Goal: Task Accomplishment & Management: Use online tool/utility

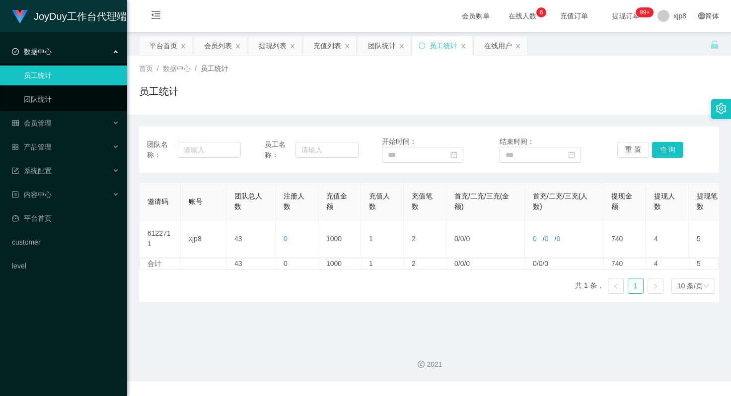
click at [80, 56] on div "数据中心" at bounding box center [63, 52] width 127 height 20
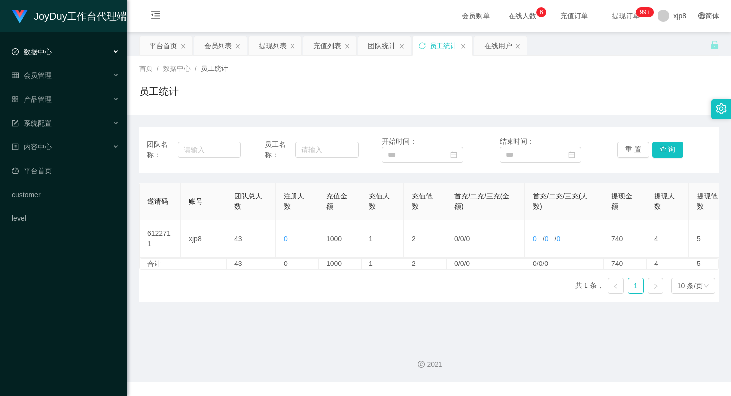
click at [73, 56] on div "数据中心" at bounding box center [63, 52] width 127 height 20
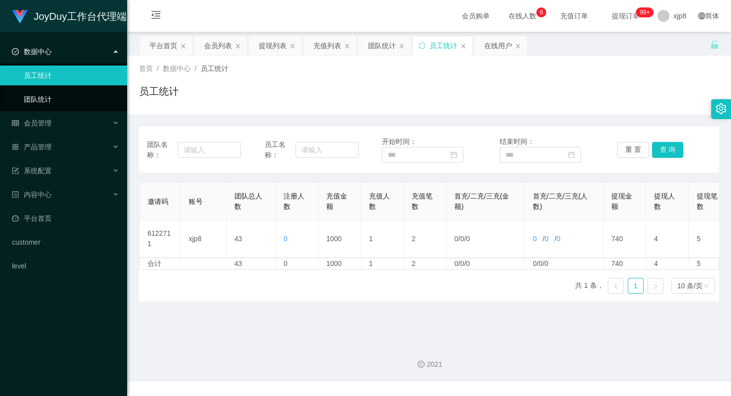
click at [54, 99] on link "团队统计" at bounding box center [71, 99] width 95 height 20
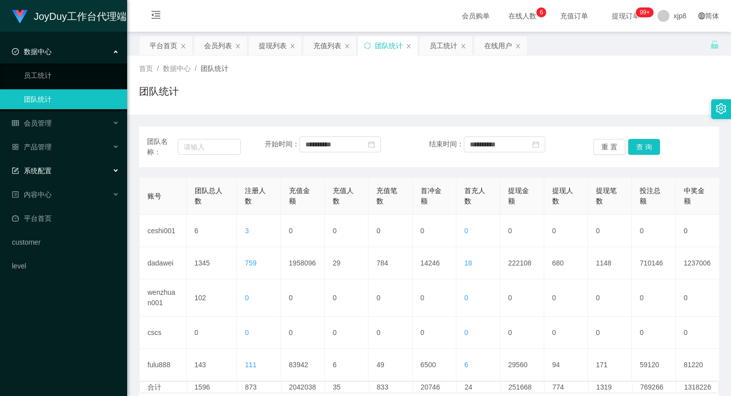
click at [69, 167] on div "系统配置" at bounding box center [63, 171] width 127 height 20
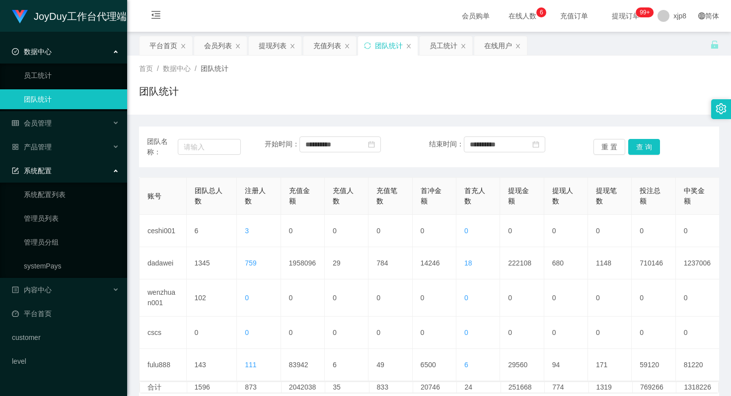
click at [70, 164] on div "系统配置" at bounding box center [63, 171] width 127 height 20
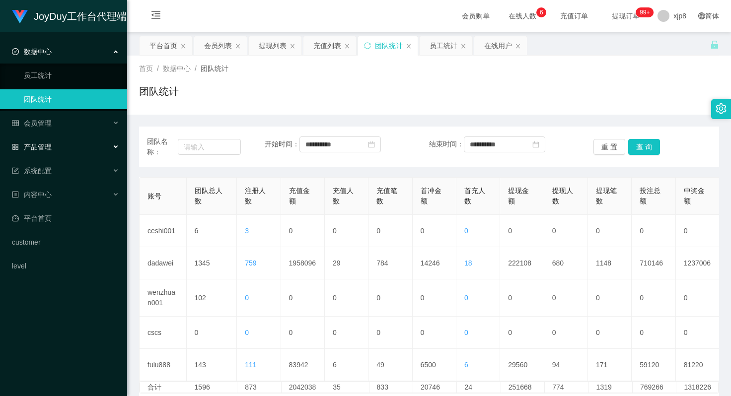
click at [75, 143] on div "产品管理" at bounding box center [63, 147] width 127 height 20
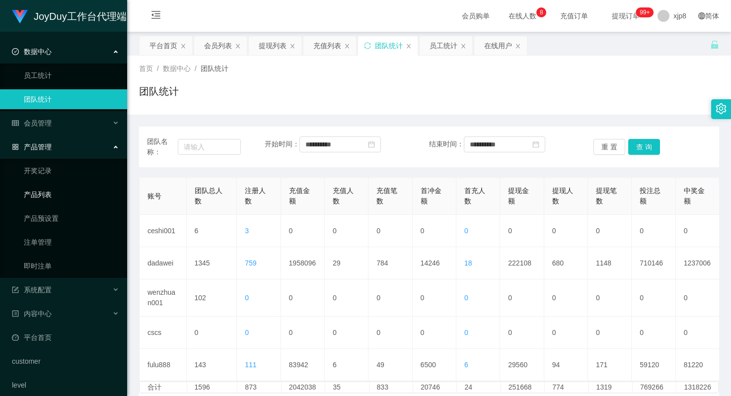
click at [51, 196] on link "产品列表" at bounding box center [71, 195] width 95 height 20
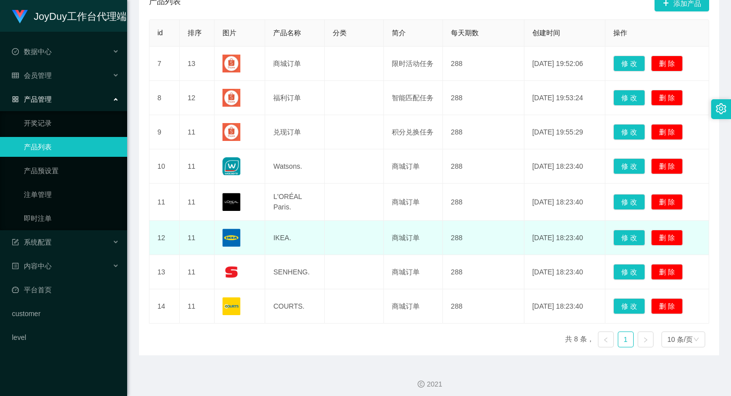
scroll to position [154, 0]
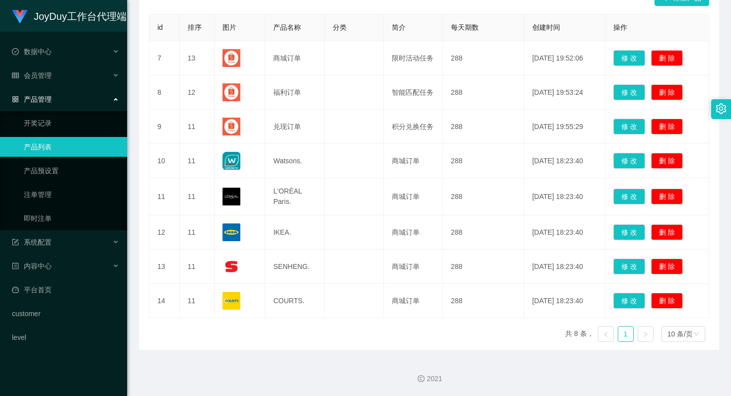
click at [68, 103] on div "产品管理" at bounding box center [63, 99] width 127 height 20
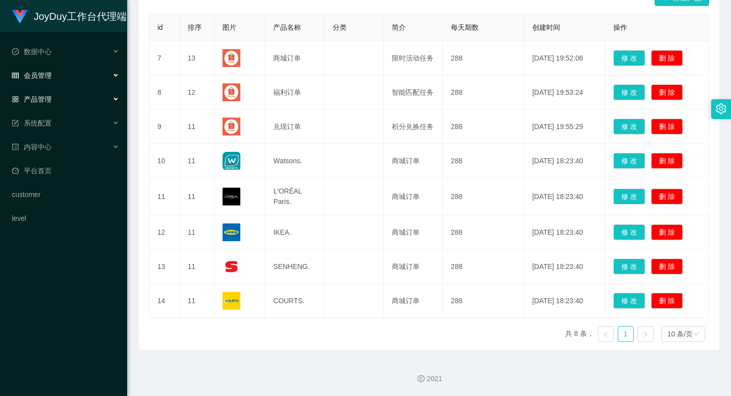
click at [70, 75] on div "会员管理" at bounding box center [63, 76] width 127 height 20
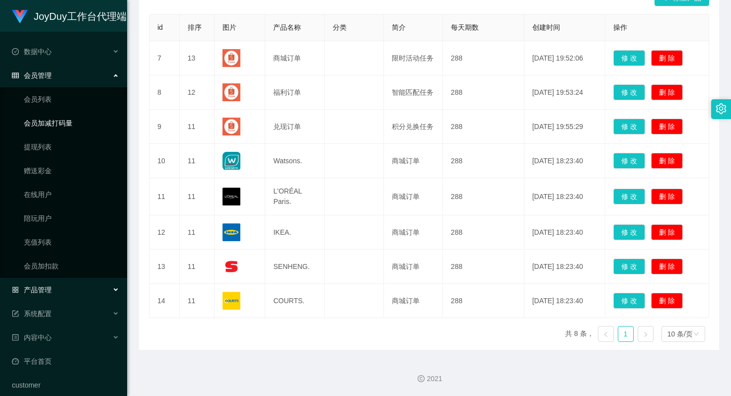
click at [59, 122] on link "会员加减打码量" at bounding box center [71, 123] width 95 height 20
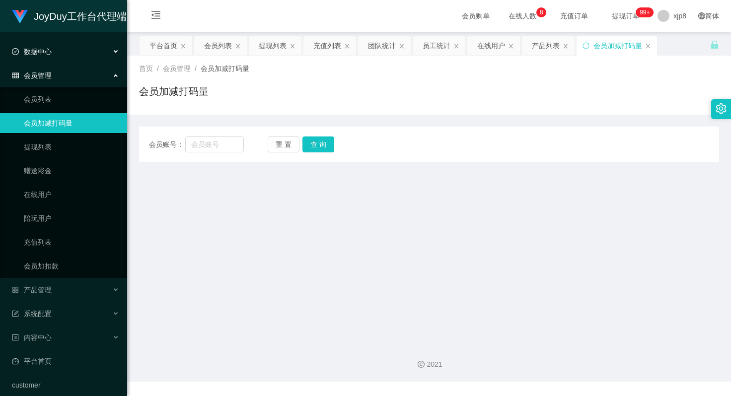
click at [72, 47] on div "数据中心" at bounding box center [63, 52] width 127 height 20
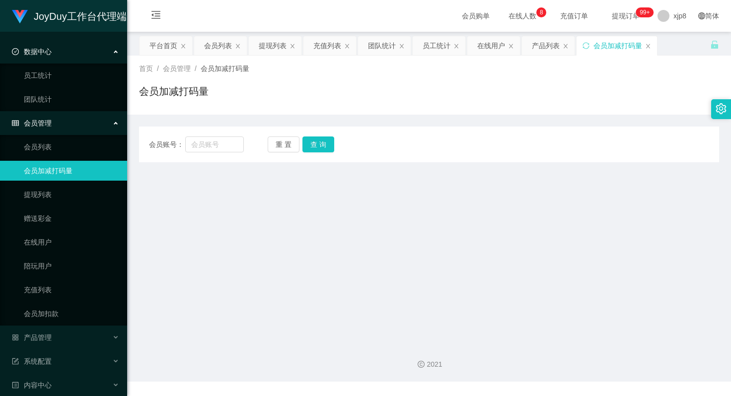
click at [60, 113] on div "会员管理" at bounding box center [63, 123] width 127 height 20
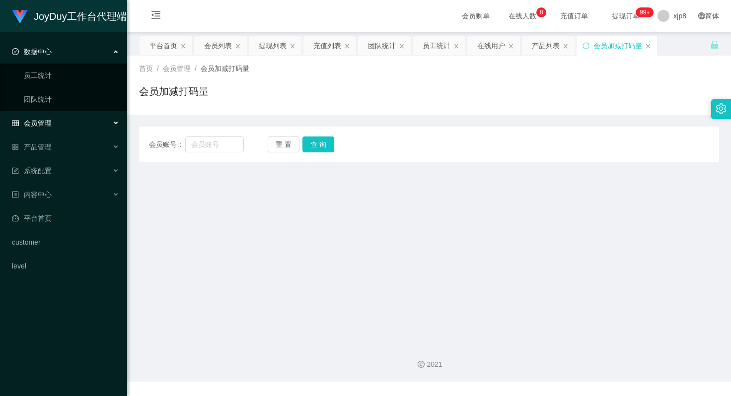
click at [60, 117] on div "会员管理" at bounding box center [63, 123] width 127 height 20
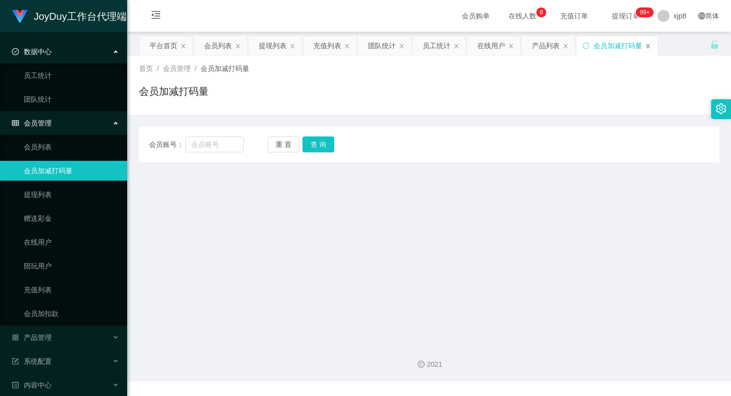
click at [647, 45] on icon "图标: close" at bounding box center [648, 46] width 4 height 4
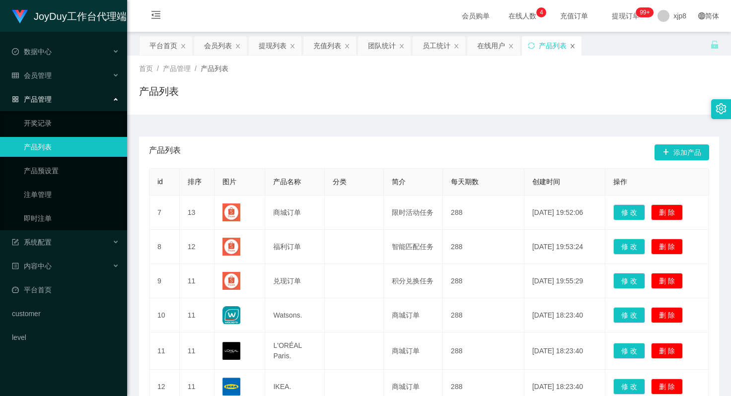
click at [573, 47] on icon "图标: close" at bounding box center [572, 46] width 6 height 6
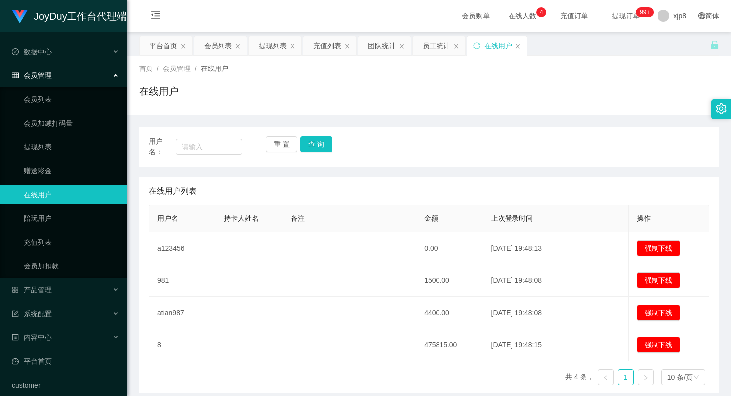
click at [514, 47] on div "在线用户" at bounding box center [497, 45] width 60 height 19
click at [456, 46] on icon "图标: close" at bounding box center [456, 46] width 4 height 4
click at [462, 45] on icon "图标: close" at bounding box center [463, 46] width 6 height 6
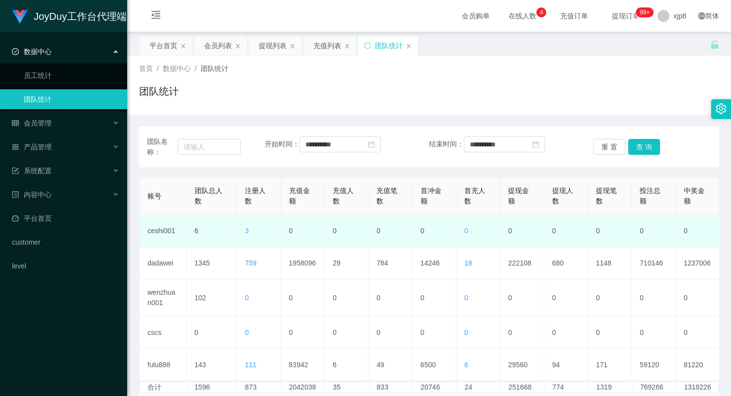
scroll to position [50, 0]
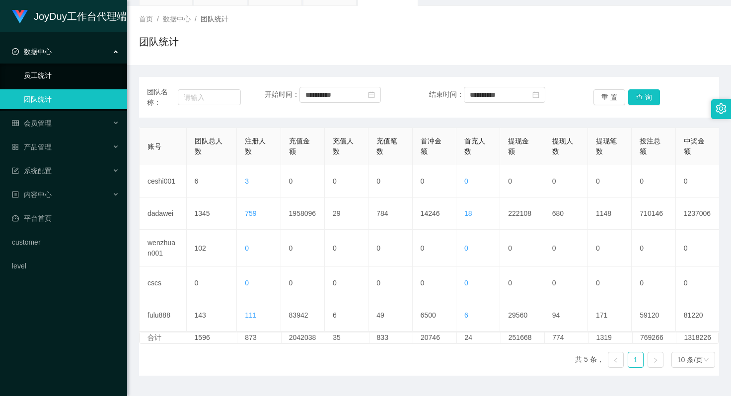
click at [57, 69] on link "员工统计" at bounding box center [71, 76] width 95 height 20
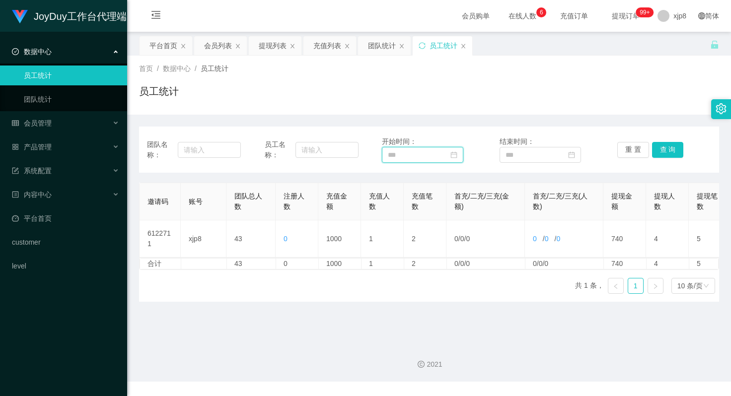
click at [439, 157] on input at bounding box center [422, 155] width 81 height 16
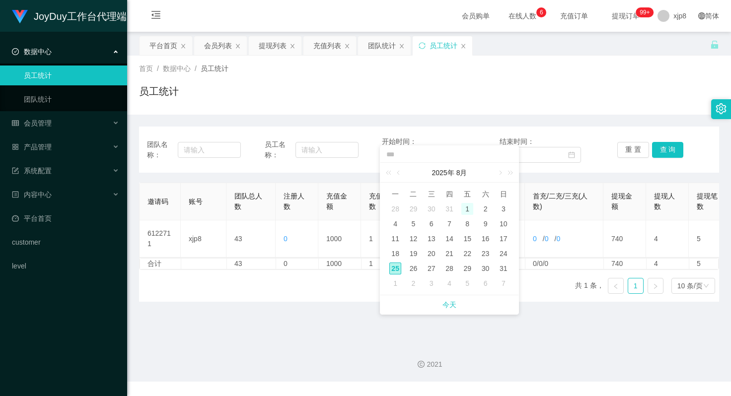
click at [473, 208] on div "1" at bounding box center [467, 209] width 12 height 12
type input "**********"
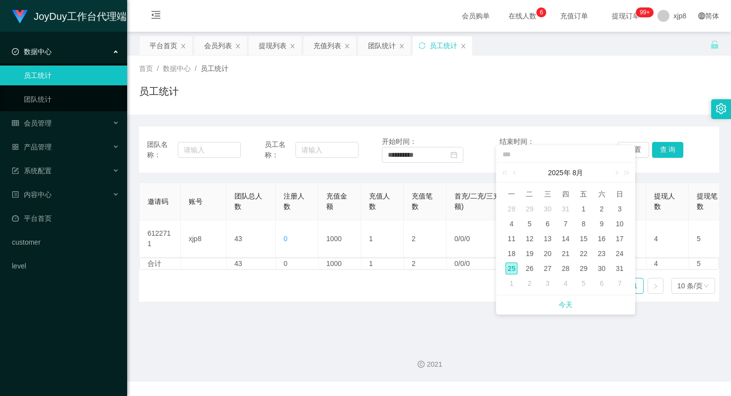
click at [513, 266] on div "25" at bounding box center [511, 269] width 12 height 12
type input "**********"
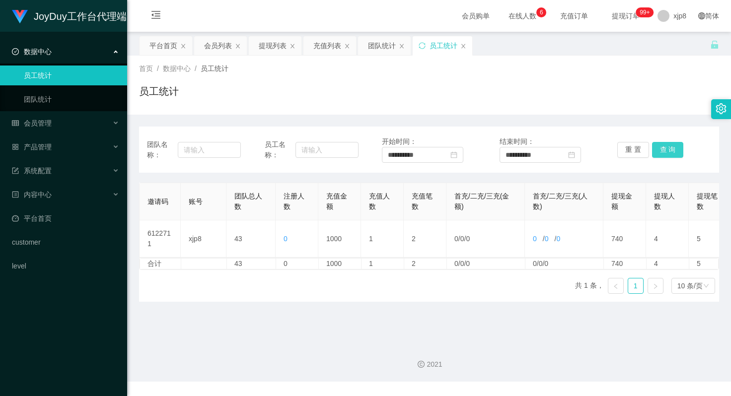
click at [664, 155] on button "查 询" at bounding box center [668, 150] width 32 height 16
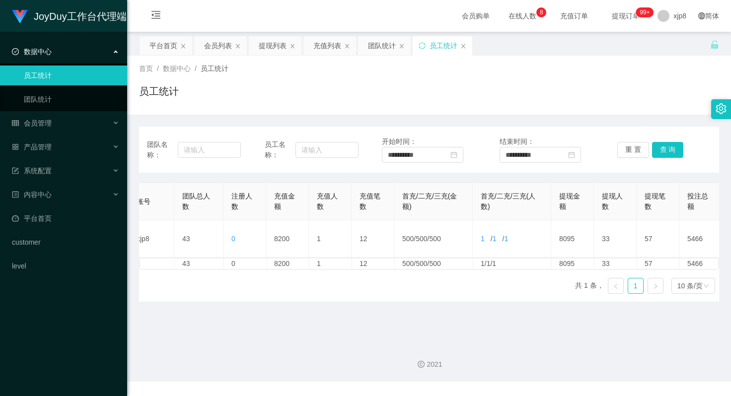
scroll to position [0, 63]
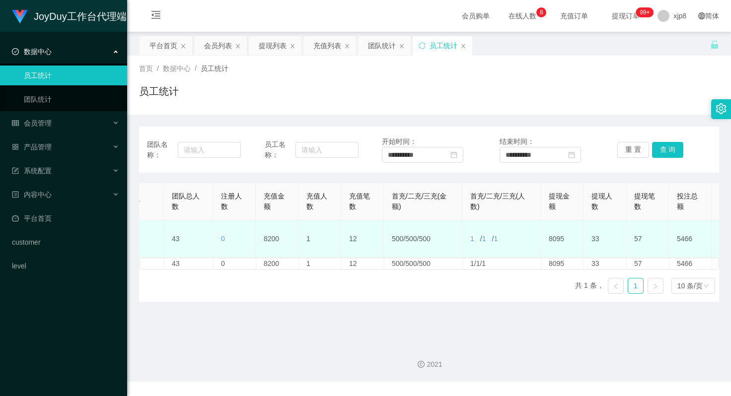
click at [472, 240] on span "1" at bounding box center [472, 239] width 4 height 8
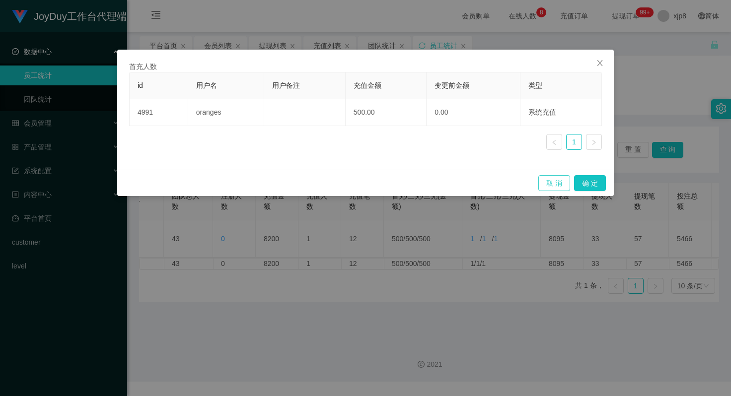
click at [556, 187] on button "取 消" at bounding box center [554, 183] width 32 height 16
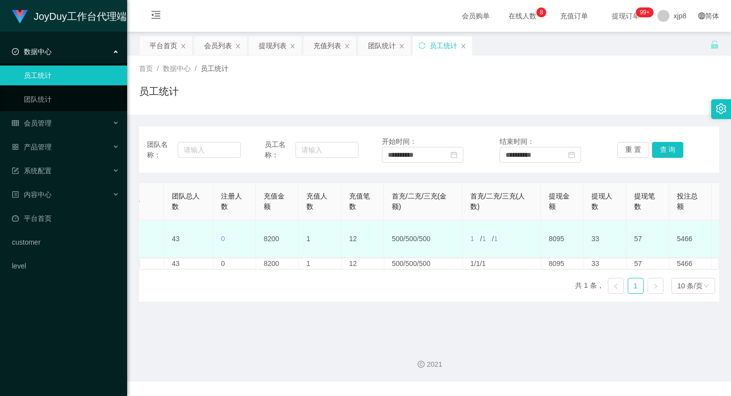
click at [486, 239] on span "1" at bounding box center [484, 239] width 4 height 8
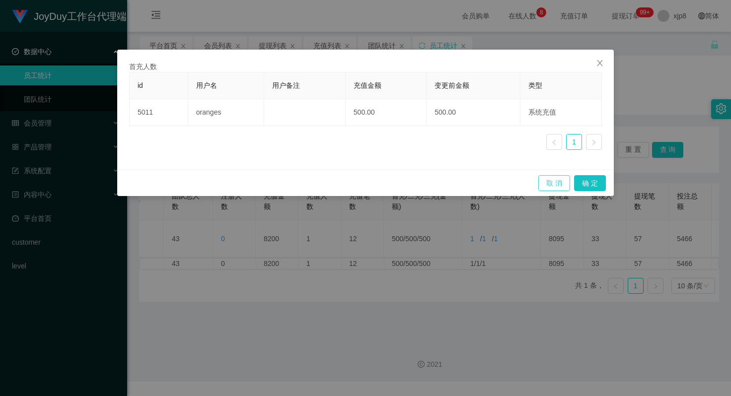
click at [543, 184] on button "取 消" at bounding box center [554, 183] width 32 height 16
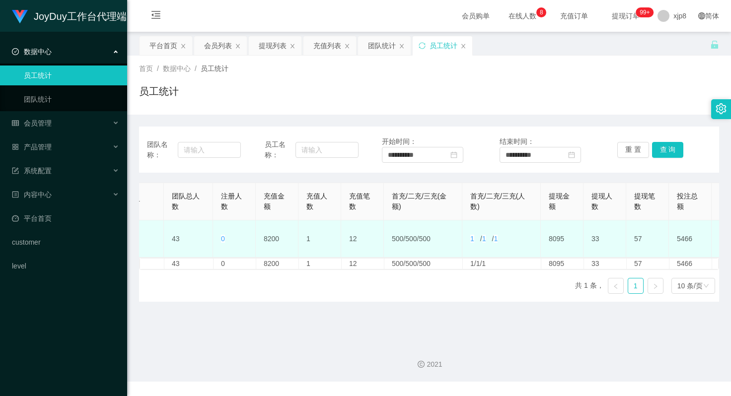
click at [497, 241] on span "1" at bounding box center [495, 239] width 4 height 8
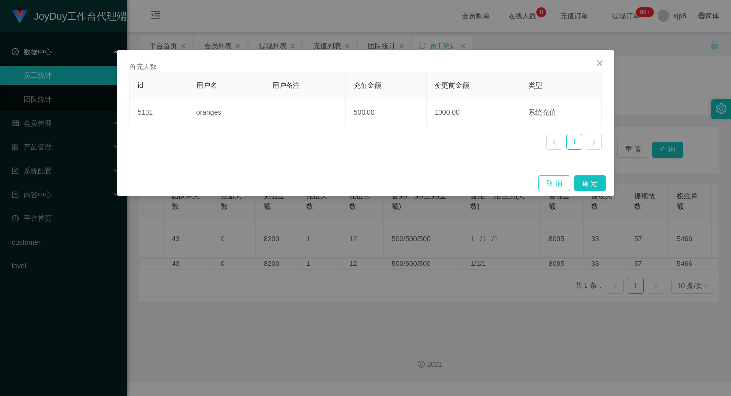
click at [555, 181] on button "取 消" at bounding box center [554, 183] width 32 height 16
